Goal: Task Accomplishment & Management: Complete application form

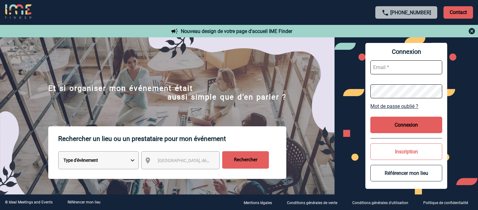
type input "[EMAIL_ADDRESS][DOMAIN_NAME]"
click at [385, 121] on button "Connexion" at bounding box center [406, 125] width 72 height 16
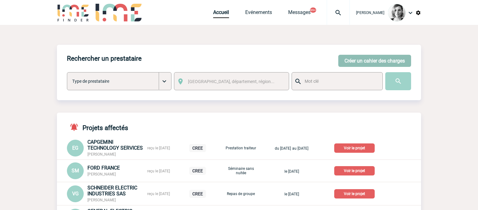
click at [373, 58] on button "Créer un cahier des charges" at bounding box center [374, 61] width 73 height 12
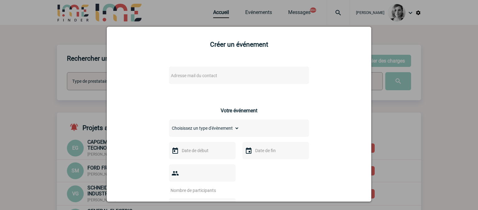
click at [185, 73] on span "Adresse mail du contact" at bounding box center [194, 75] width 46 height 5
type input "ADAGIO"
click at [195, 77] on span "Adresse mail du contact" at bounding box center [194, 75] width 46 height 5
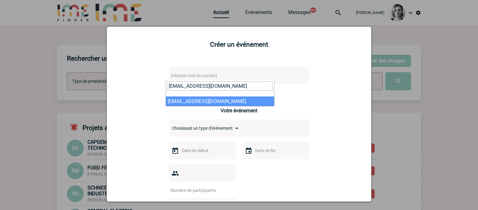
type input "lila.bach@sanofi.com"
select select "132936"
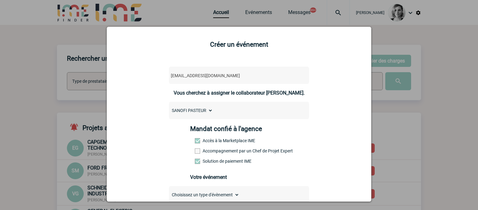
click at [199, 148] on div "Mandat confié à l'agence Accès à la Marketplace IME Accompagnement par un Chef …" at bounding box center [239, 146] width 98 height 43
click at [210, 150] on label "Accompagnement par un Chef de Projet Expert" at bounding box center [208, 150] width 27 height 5
click at [0, 0] on input "Accompagnement par un Chef de Projet Expert" at bounding box center [0, 0] width 0 height 0
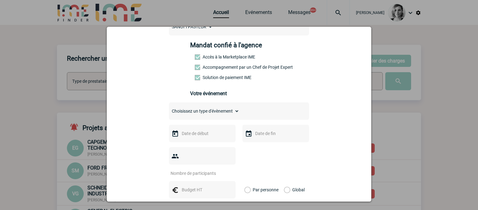
scroll to position [84, 0]
click at [189, 132] on input "text" at bounding box center [201, 133] width 43 height 8
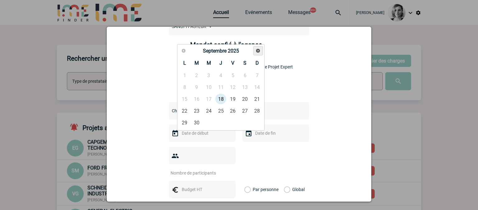
click at [259, 50] on span "Suivant" at bounding box center [257, 50] width 5 height 5
click at [195, 85] on link "4" at bounding box center [197, 86] width 12 height 11
type input "04-11-2025"
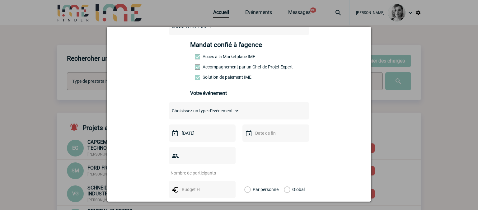
scroll to position [106, 0]
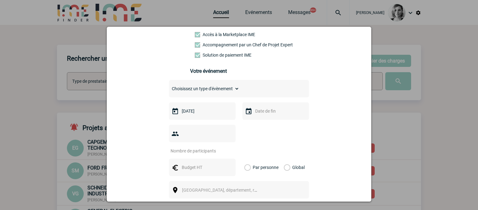
drag, startPoint x: 217, startPoint y: 136, endPoint x: 200, endPoint y: 134, distance: 16.9
click at [200, 147] on input "number" at bounding box center [198, 151] width 58 height 8
type input "18"
click at [190, 163] on input "text" at bounding box center [201, 167] width 43 height 8
type input "1000"
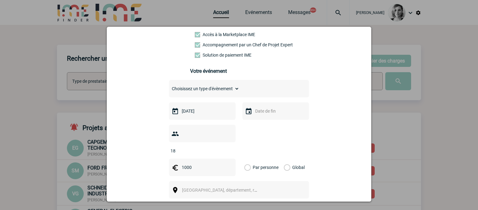
click at [284, 159] on label "Global" at bounding box center [286, 167] width 4 height 17
click at [0, 0] on input "Global" at bounding box center [0, 0] width 0 height 0
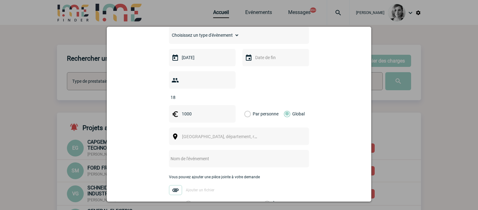
scroll to position [160, 0]
click at [196, 133] on span "[GEOGRAPHIC_DATA], département, région..." at bounding box center [225, 135] width 86 height 5
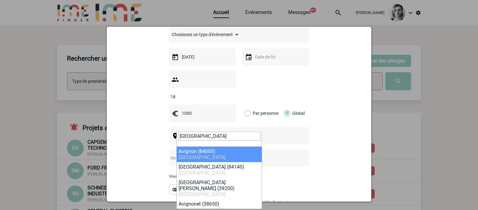
type input "avignon"
select select "7504"
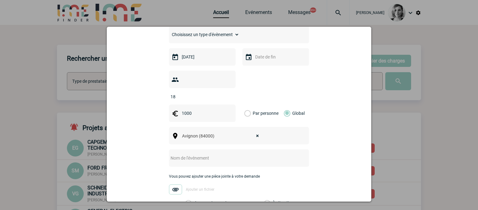
click at [184, 154] on input "text" at bounding box center [230, 158] width 123 height 8
drag, startPoint x: 206, startPoint y: 107, endPoint x: 170, endPoint y: 100, distance: 37.4
click at [170, 104] on div "1000" at bounding box center [202, 112] width 67 height 17
click at [186, 108] on div "1000" at bounding box center [202, 112] width 67 height 17
click at [185, 109] on input "1000" at bounding box center [201, 113] width 43 height 8
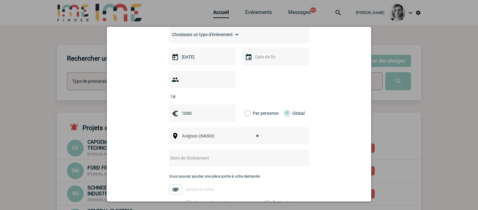
click at [185, 109] on input "1000" at bounding box center [201, 113] width 43 height 8
type input "5000"
click at [254, 59] on input "text" at bounding box center [274, 57] width 43 height 8
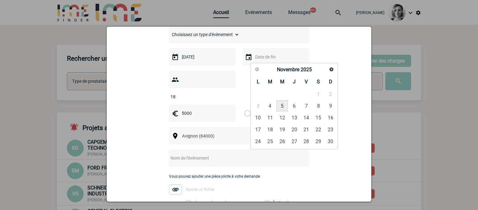
click at [282, 107] on link "5" at bounding box center [282, 105] width 12 height 11
type input "05-11-2025"
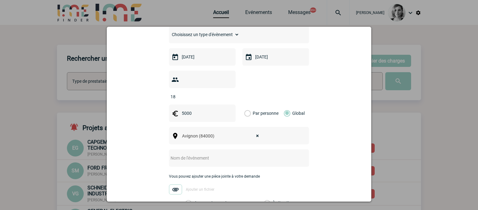
click at [188, 154] on input "text" at bounding box center [230, 158] width 123 height 8
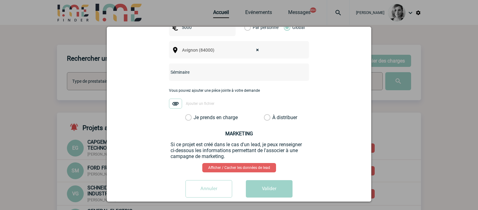
type input "Séminaire"
click at [193, 114] on label "Je prends en charge" at bounding box center [190, 117] width 11 height 6
click at [0, 0] on input "Je prends en charge" at bounding box center [0, 0] width 0 height 0
click at [258, 180] on button "Valider" at bounding box center [269, 188] width 47 height 17
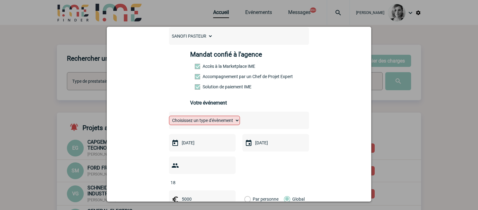
scroll to position [73, 0]
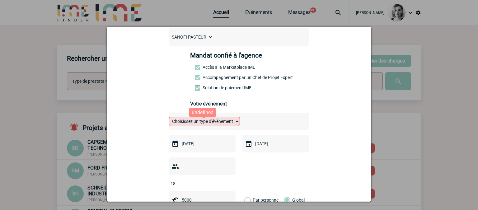
click at [209, 122] on select "Choisissez un type d'évènement Séminaire avec nuitée Séminaire sans nuitée Repa…" at bounding box center [204, 121] width 71 height 9
select select "1"
click at [169, 118] on select "Choisissez un type d'évènement Séminaire avec nuitée Séminaire sans nuitée Repa…" at bounding box center [204, 121] width 71 height 9
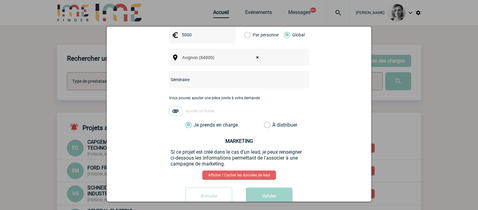
scroll to position [246, 0]
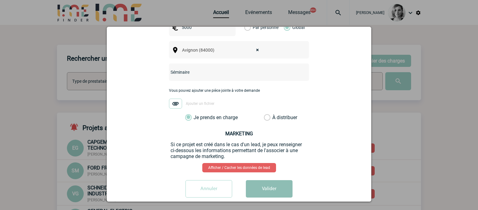
click at [263, 180] on button "Valider" at bounding box center [269, 188] width 47 height 17
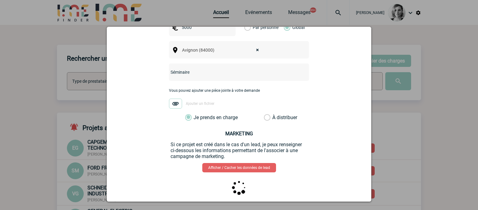
scroll to position [0, 0]
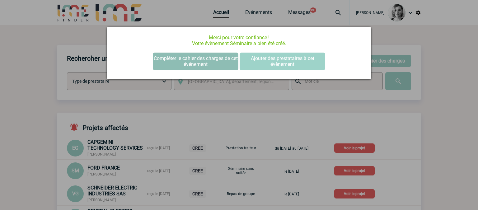
click at [203, 60] on button "Compléter le cahier des charges de cet événement" at bounding box center [196, 61] width 86 height 17
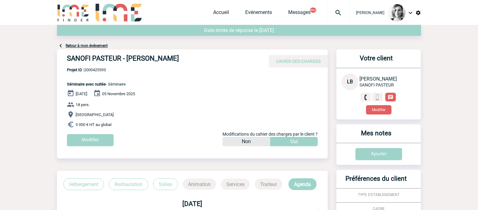
click at [96, 68] on span "Projet ID : 2000425593" at bounding box center [96, 69] width 59 height 5
copy span "2000425593"
